Goal: Information Seeking & Learning: Learn about a topic

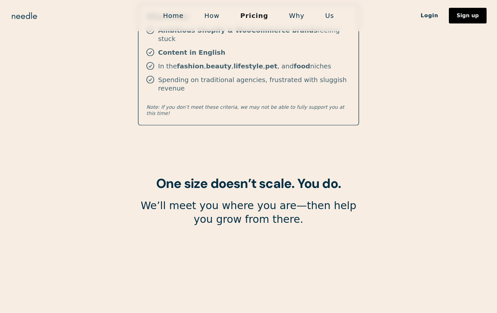
scroll to position [1131, 0]
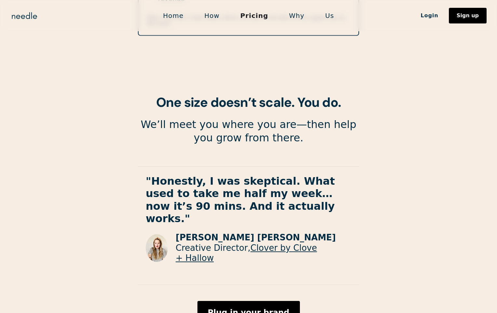
drag, startPoint x: 291, startPoint y: 24, endPoint x: 299, endPoint y: 19, distance: 9.8
click at [291, 24] on div "Home How Pricing Why Us Login Sign up Login Sign up" at bounding box center [248, 15] width 497 height 31
click at [299, 19] on link "Why" at bounding box center [297, 16] width 36 height 14
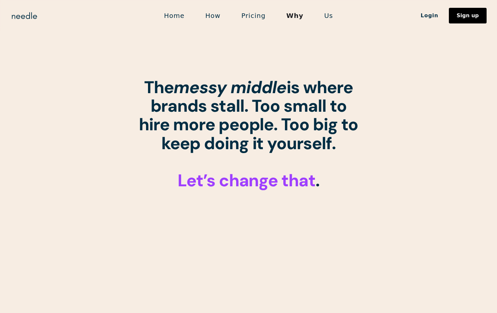
click at [333, 17] on link "Us" at bounding box center [329, 16] width 30 height 14
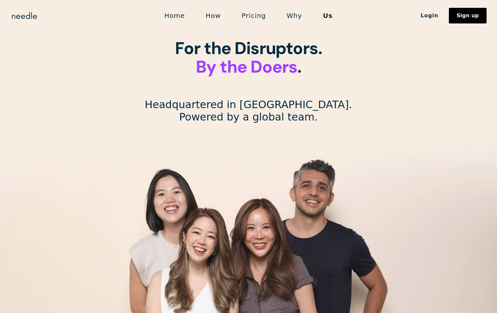
click at [187, 16] on link "Home" at bounding box center [174, 16] width 41 height 14
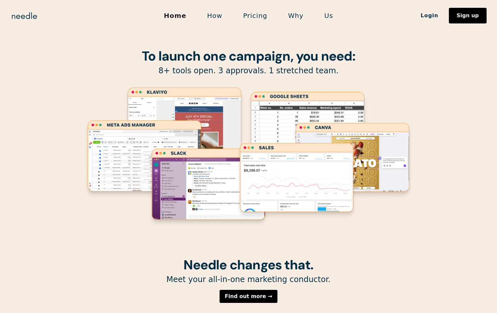
click at [221, 14] on link "How" at bounding box center [215, 16] width 36 height 14
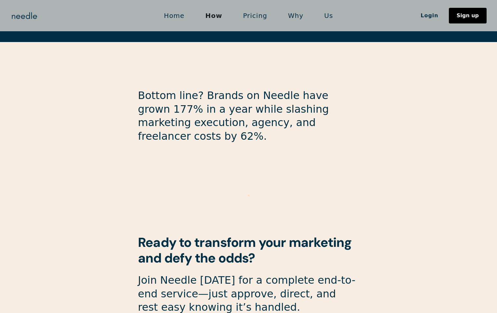
scroll to position [1711, 0]
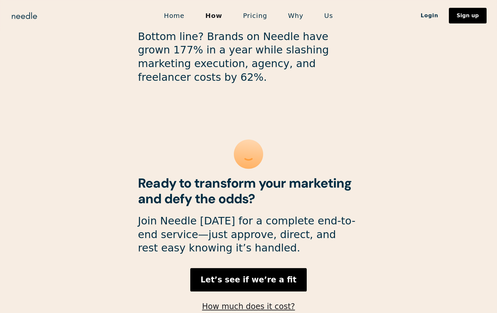
click at [257, 17] on link "Pricing" at bounding box center [255, 16] width 45 height 14
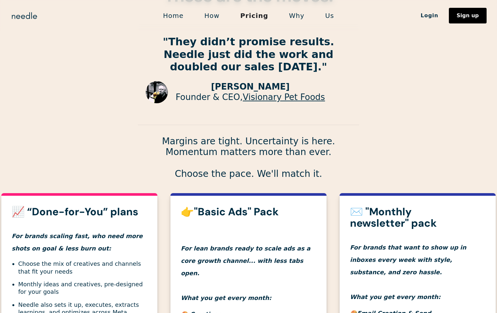
scroll to position [168, 0]
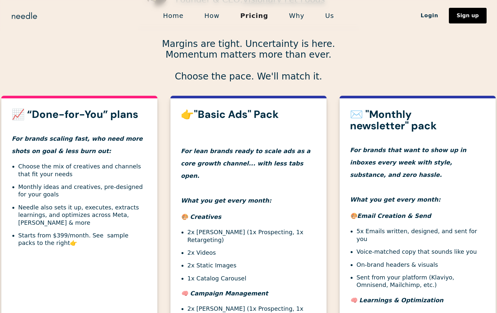
click at [165, 21] on link "Home" at bounding box center [173, 16] width 41 height 14
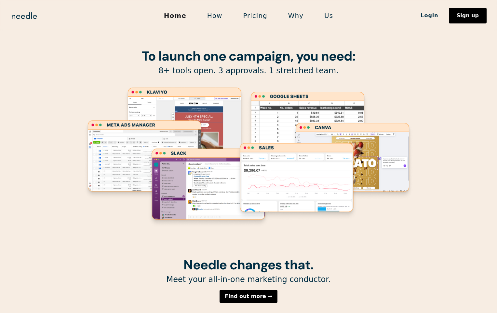
click at [210, 10] on link "How" at bounding box center [215, 16] width 36 height 14
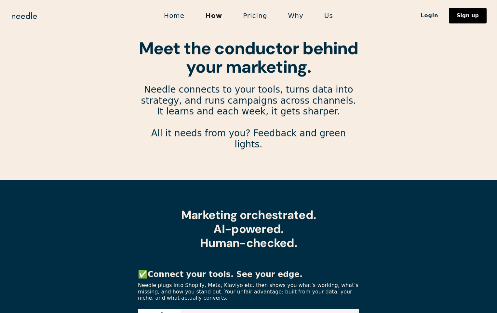
click at [241, 15] on link "Pricing" at bounding box center [255, 16] width 45 height 14
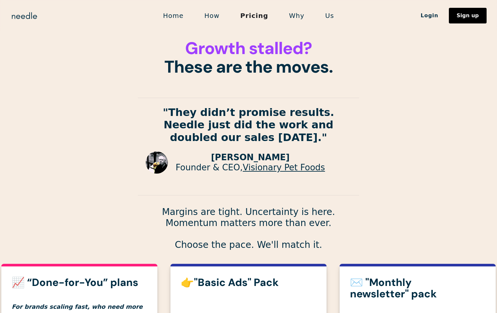
click at [292, 13] on link "Why" at bounding box center [297, 16] width 36 height 14
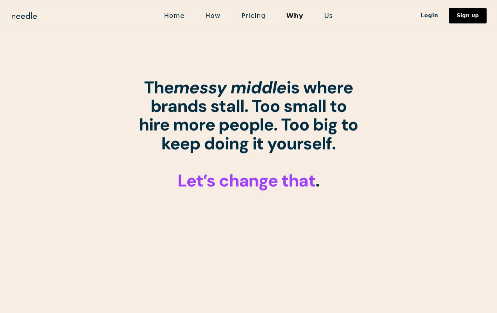
click at [323, 12] on link "Us" at bounding box center [329, 16] width 30 height 14
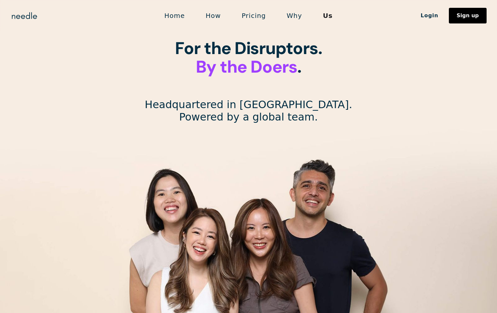
click at [180, 16] on link "Home" at bounding box center [174, 16] width 41 height 14
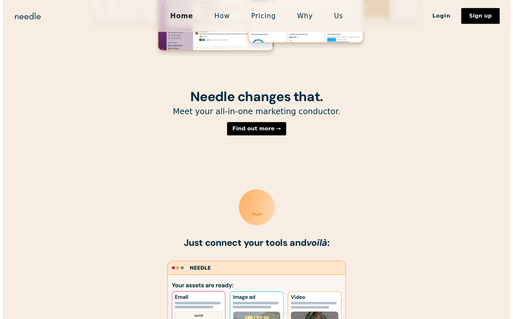
scroll to position [169, 0]
